Goal: Task Accomplishment & Management: Manage account settings

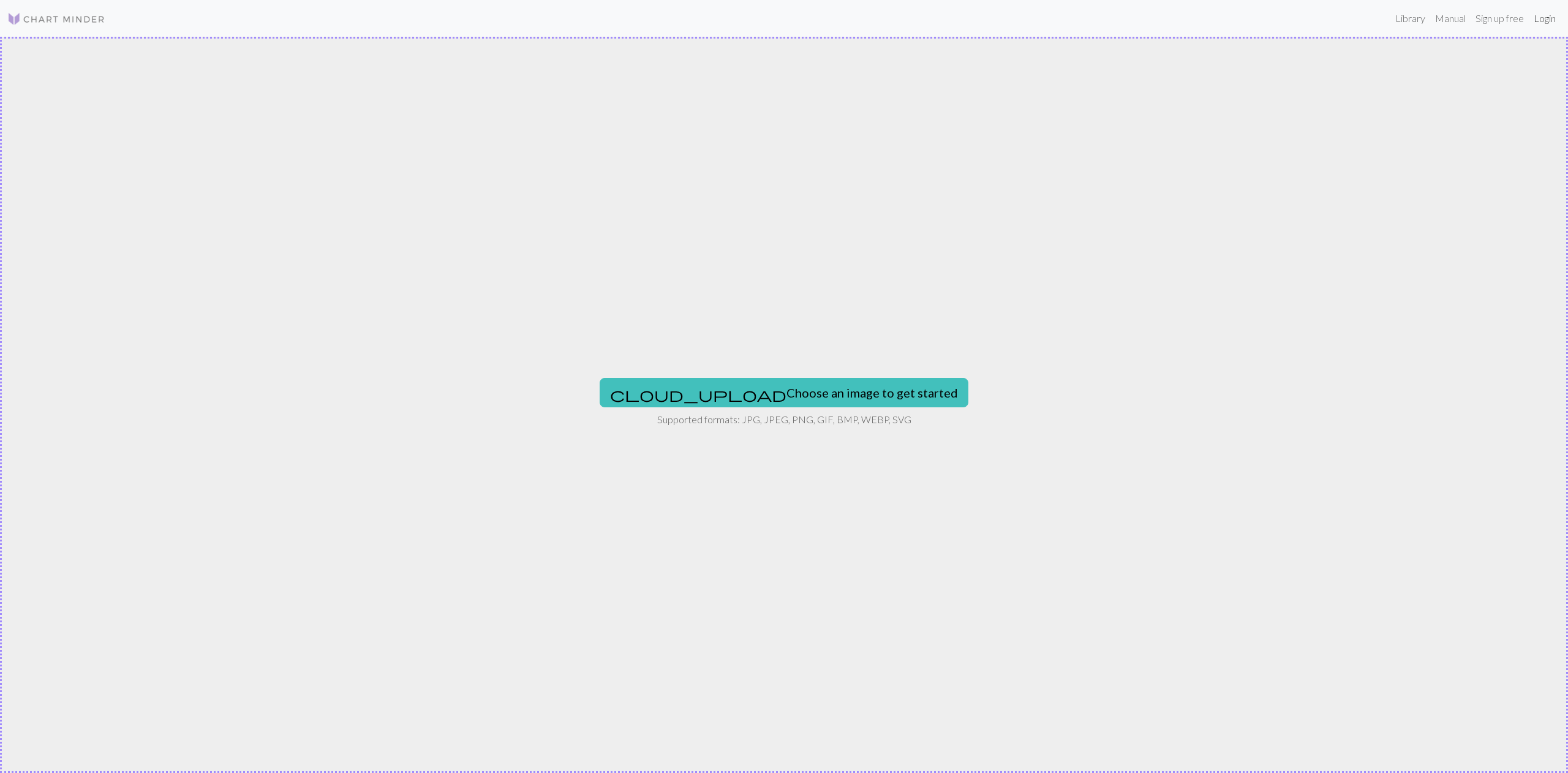
click at [1539, 20] on link "Login" at bounding box center [1545, 18] width 32 height 24
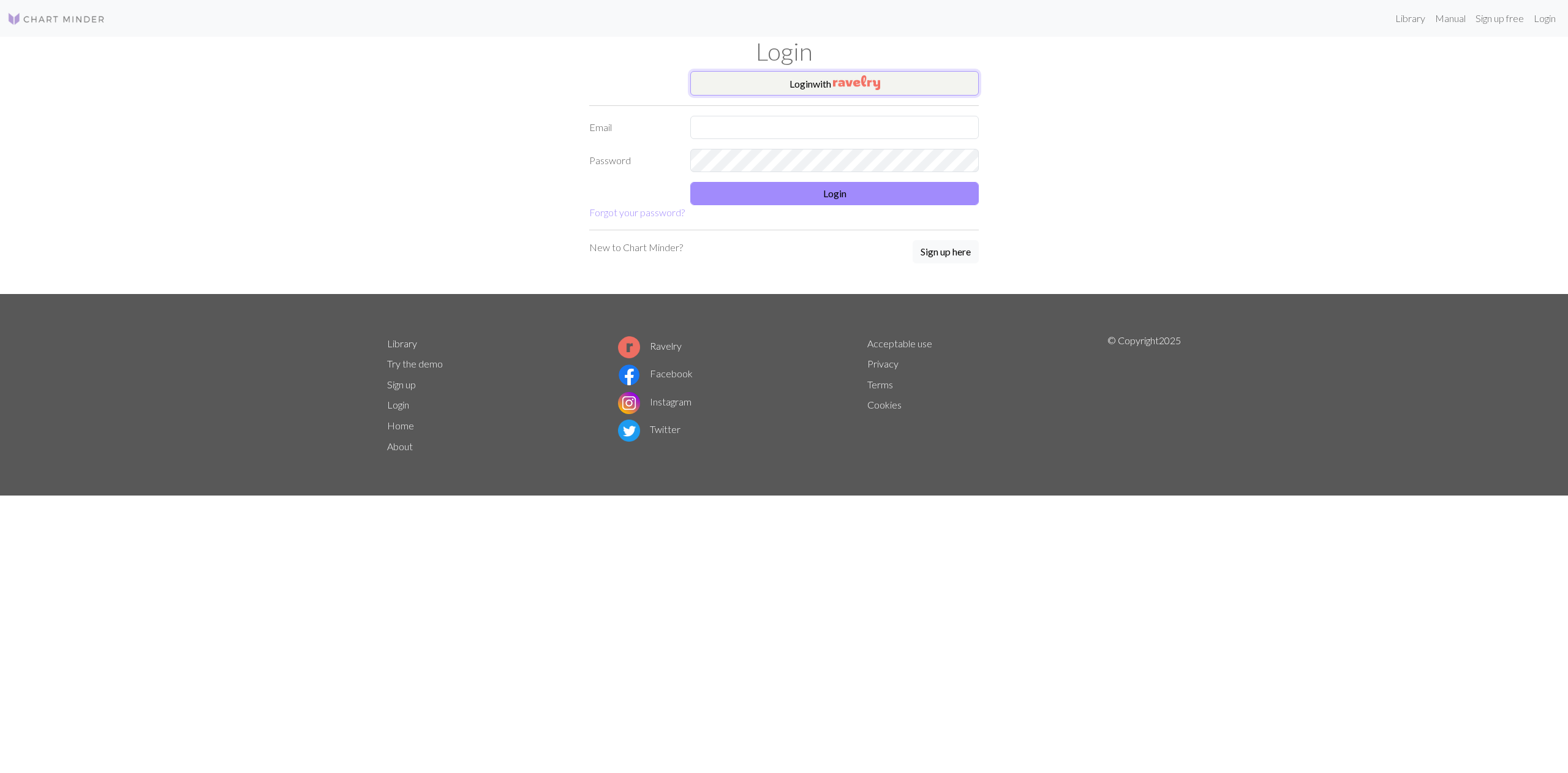
click at [778, 83] on button "Login with" at bounding box center [834, 83] width 288 height 24
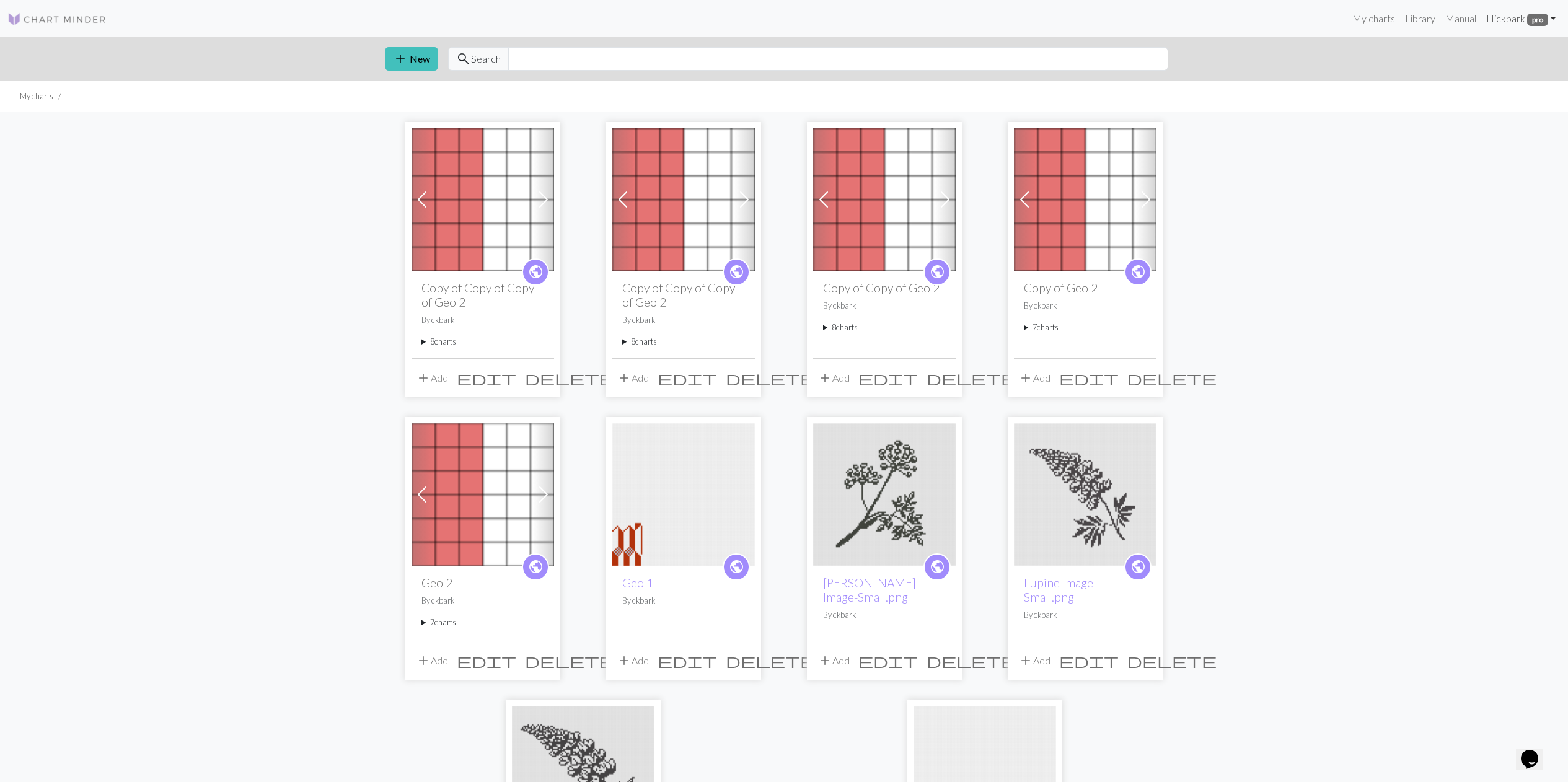
click at [1508, 17] on link "Hi ckbark pro" at bounding box center [1521, 18] width 79 height 25
click at [1497, 56] on link "Account settings" at bounding box center [1510, 53] width 80 height 25
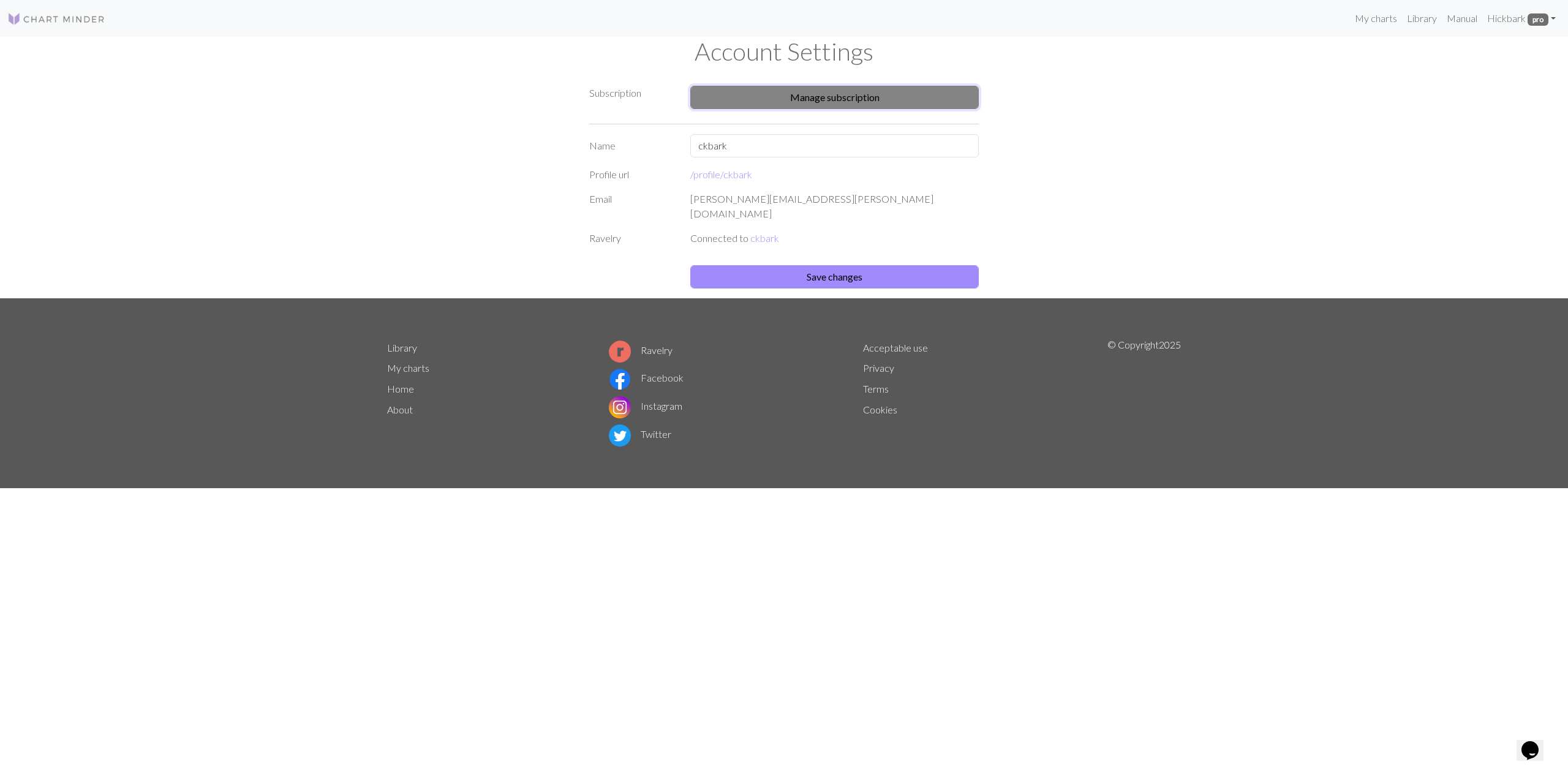
click at [809, 102] on button "Manage subscription" at bounding box center [834, 97] width 288 height 23
